Goal: Task Accomplishment & Management: Use online tool/utility

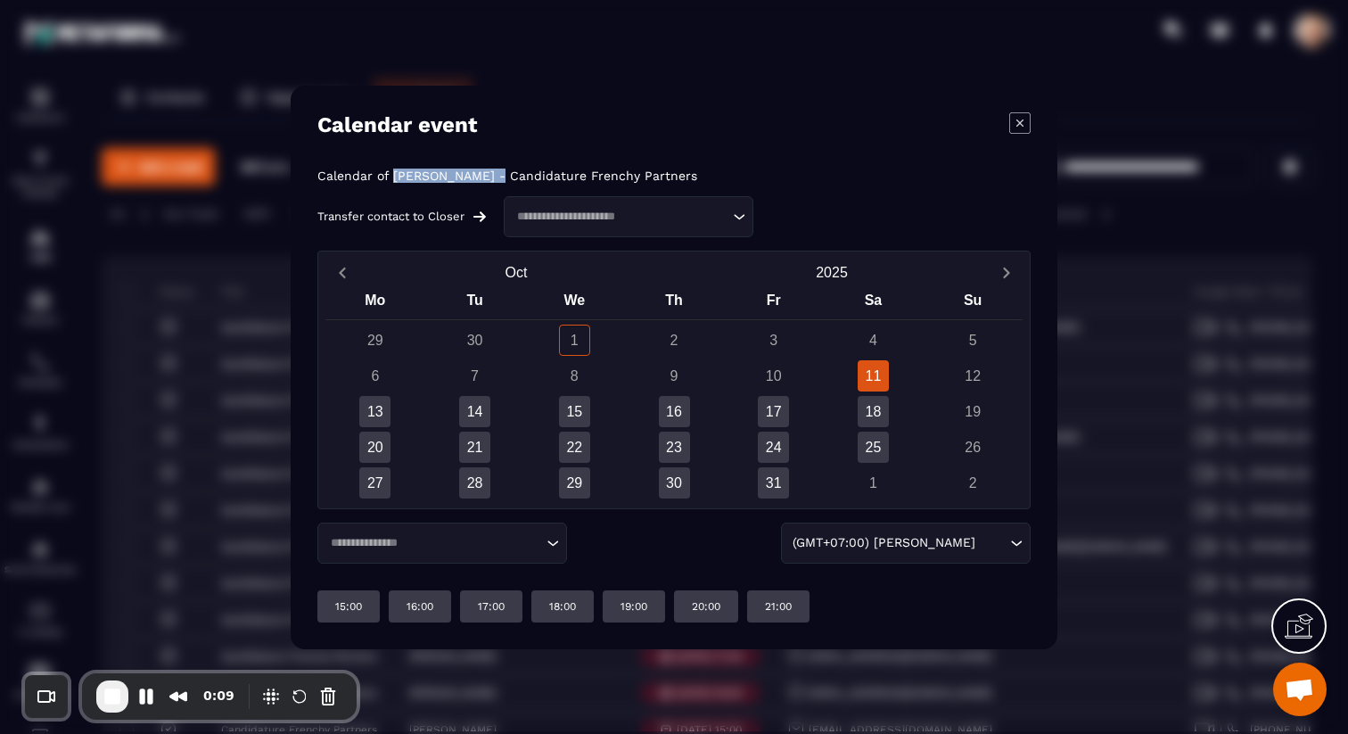
drag, startPoint x: 391, startPoint y: 173, endPoint x: 496, endPoint y: 174, distance: 104.3
click at [496, 174] on p "Calendar of [PERSON_NAME] - Candidature Frenchy Partners" at bounding box center [507, 175] width 380 height 14
click at [898, 228] on div "Calendar of [PERSON_NAME] - Candidature Frenchy Partners Transfer contact to Cl…" at bounding box center [673, 202] width 713 height 69
click at [478, 547] on input "Search for option" at bounding box center [432, 542] width 217 height 18
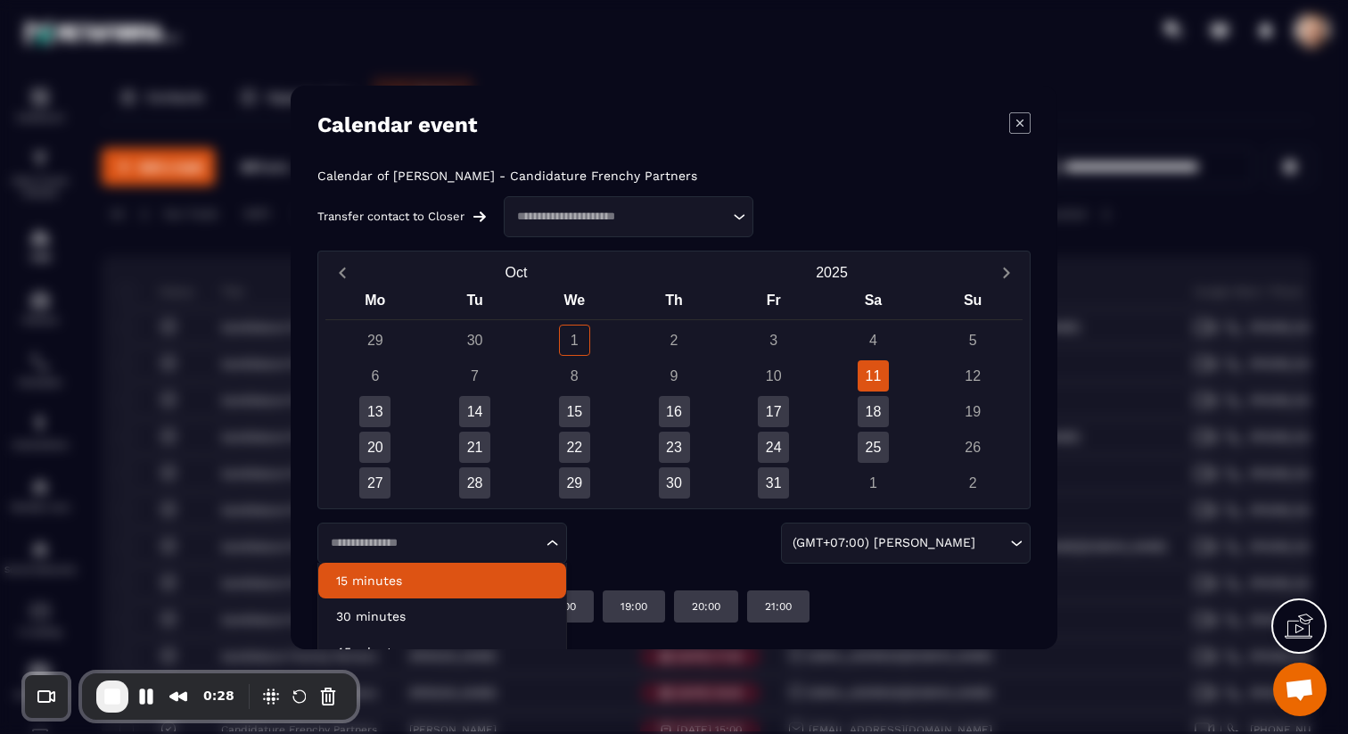
click at [626, 560] on div "Loading... 15 minutes 30 minutes 45 minutes 1 hour 2 hours (GMT+07:00) [PERSON_…" at bounding box center [673, 542] width 713 height 41
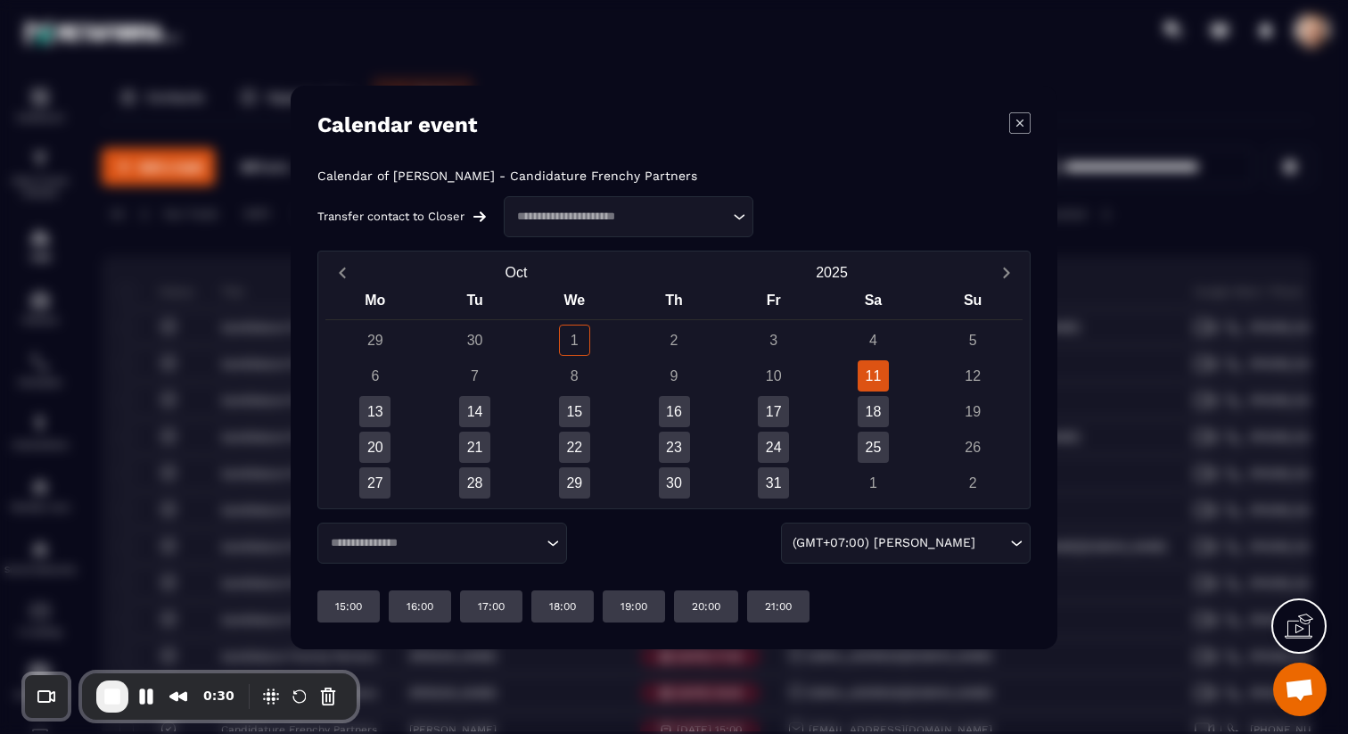
click at [488, 547] on input "Search for option" at bounding box center [432, 542] width 217 height 18
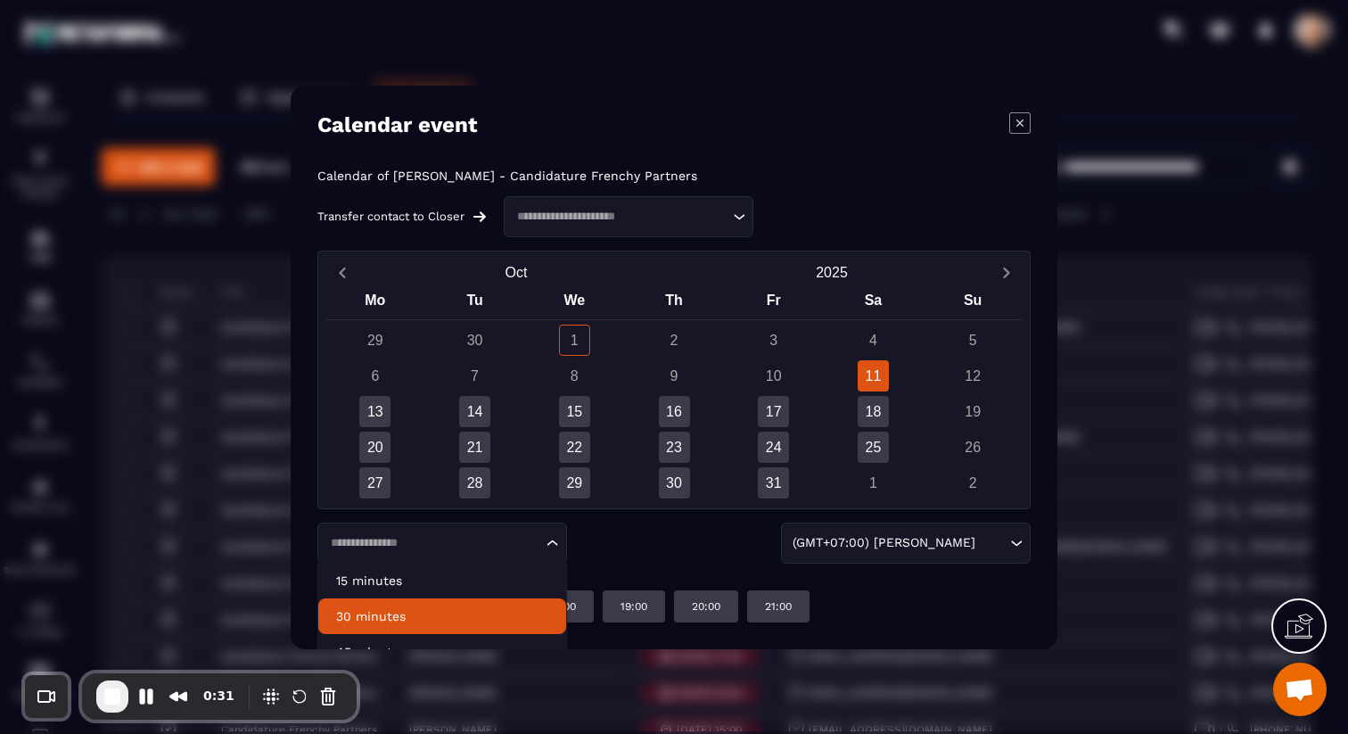
click at [455, 610] on p "30 minutes" at bounding box center [442, 616] width 212 height 18
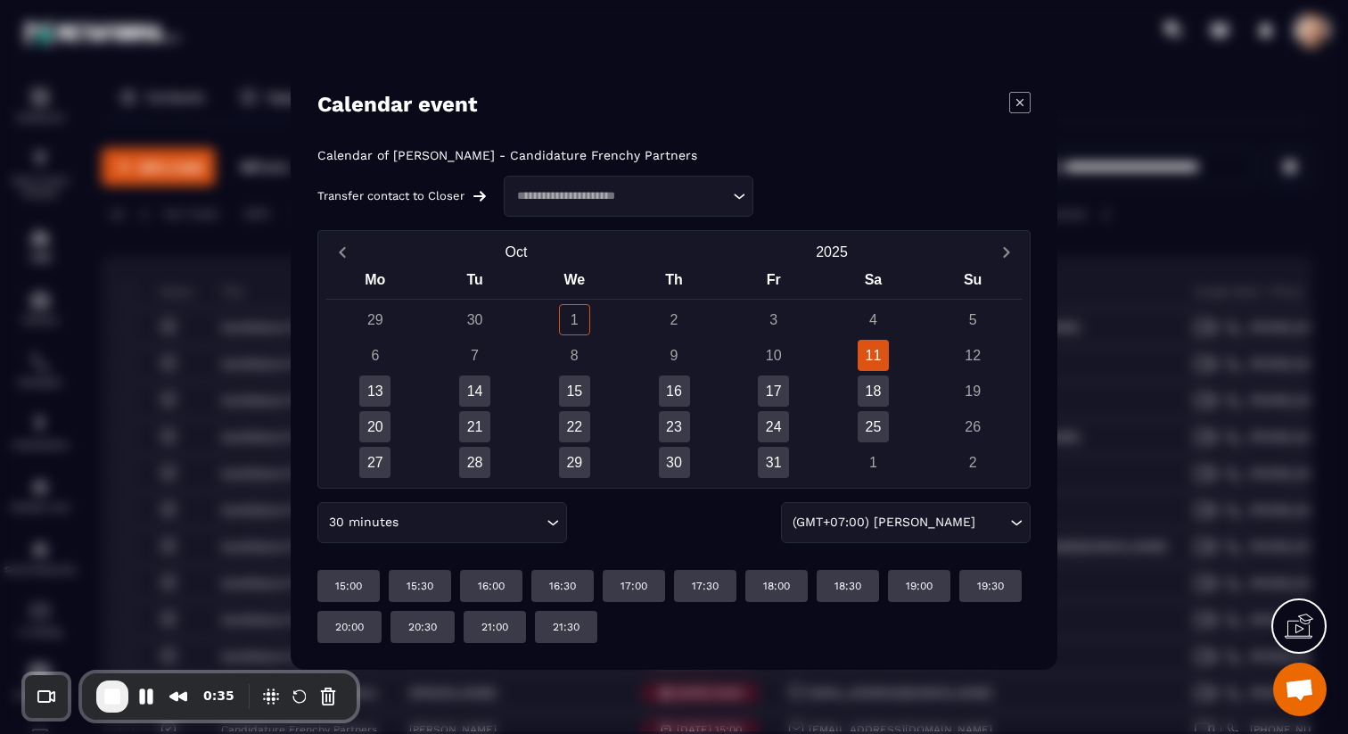
click at [545, 528] on icon "Search for option" at bounding box center [553, 522] width 18 height 18
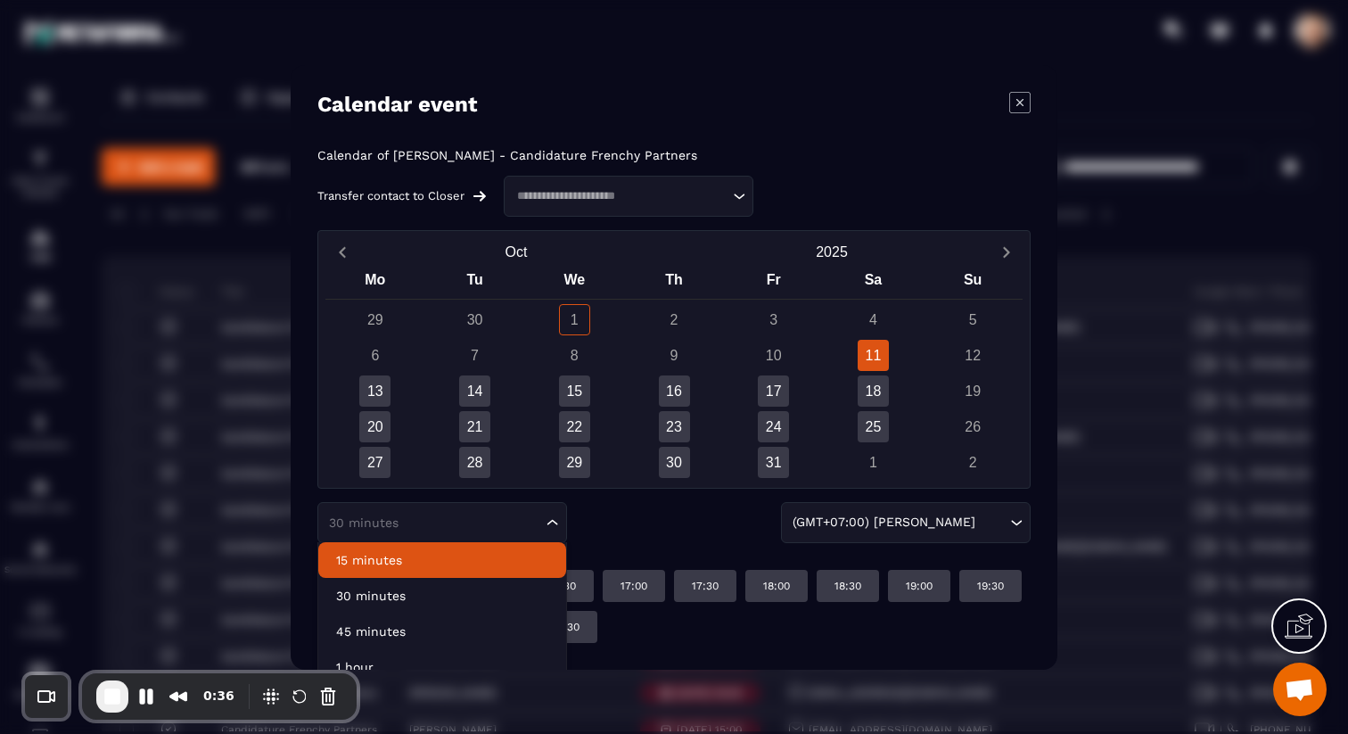
click at [490, 550] on li "15 minutes" at bounding box center [442, 560] width 248 height 36
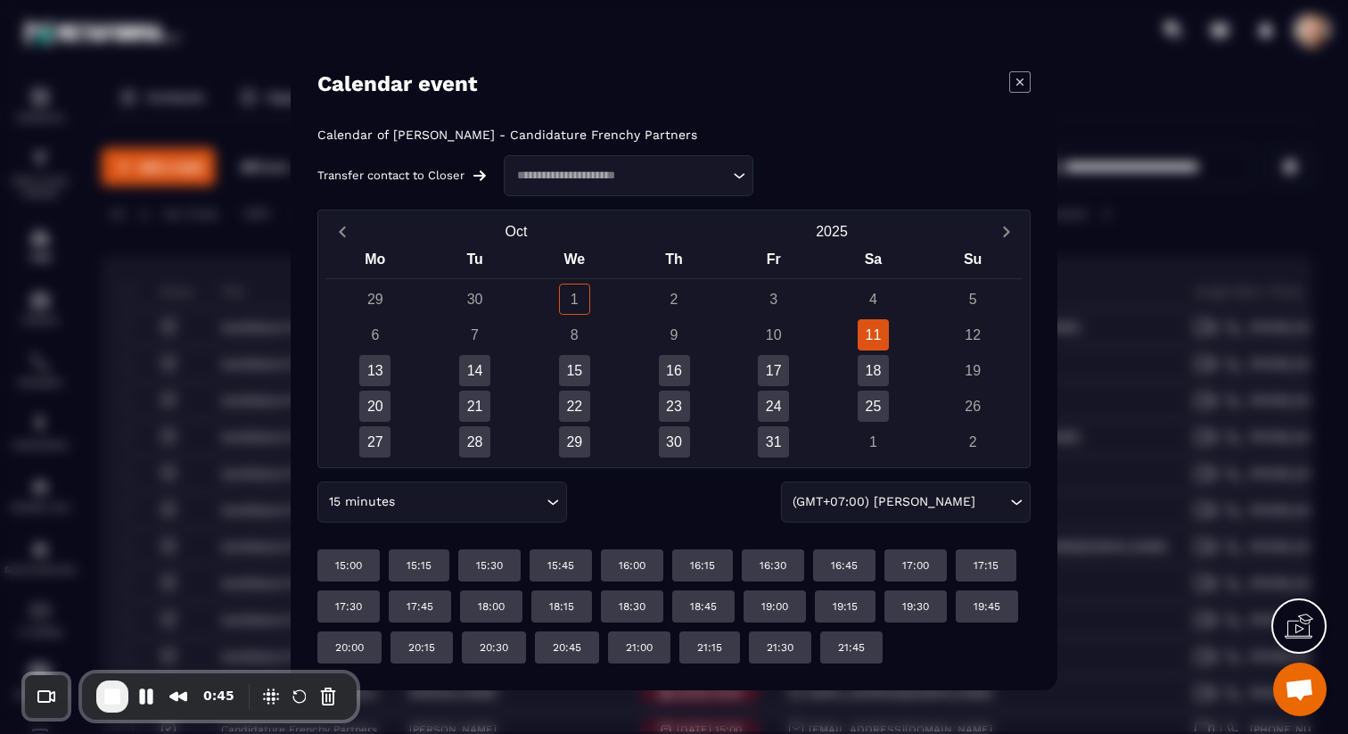
click at [452, 513] on div "15 minutes Loading..." at bounding box center [442, 501] width 250 height 41
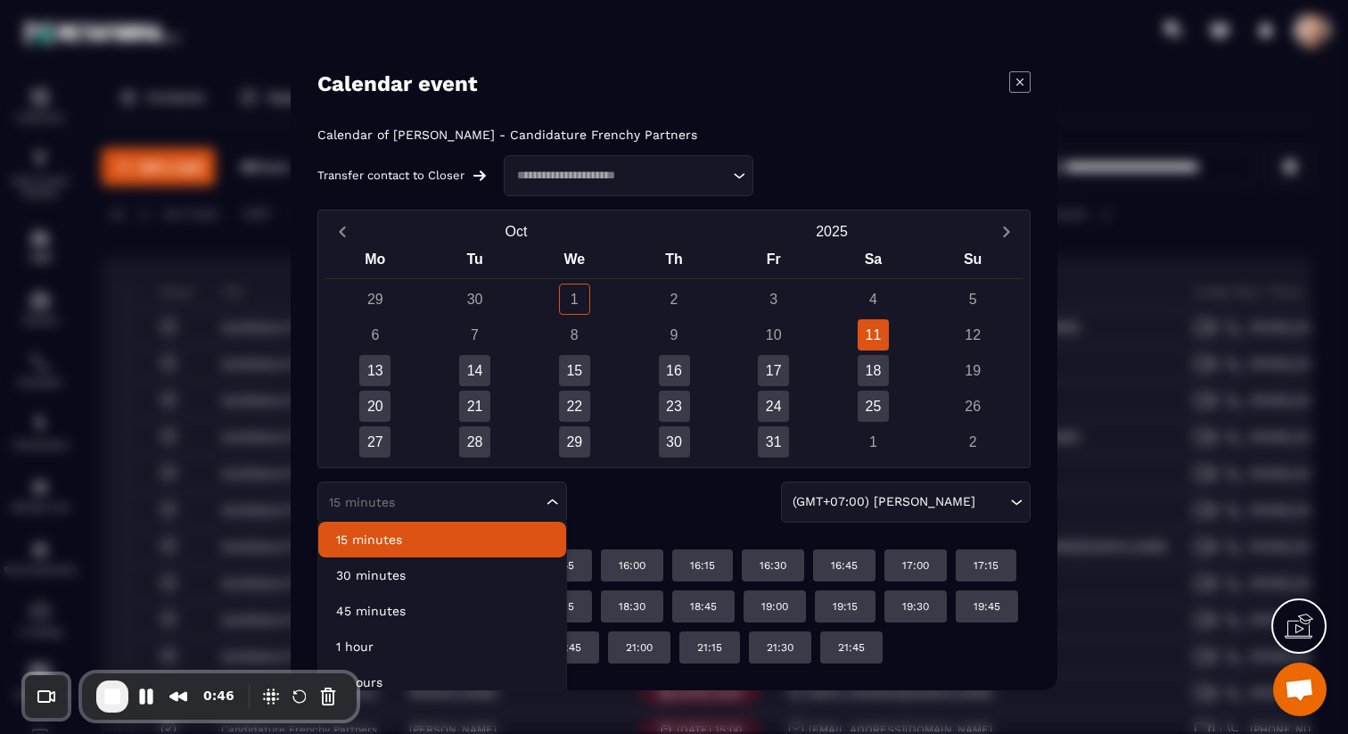
click at [682, 488] on div "15 minutes Loading... 15 minutes 30 minutes 45 minutes 1 hour 2 hours (GMT+07:0…" at bounding box center [673, 501] width 713 height 41
